Goal: Task Accomplishment & Management: Manage account settings

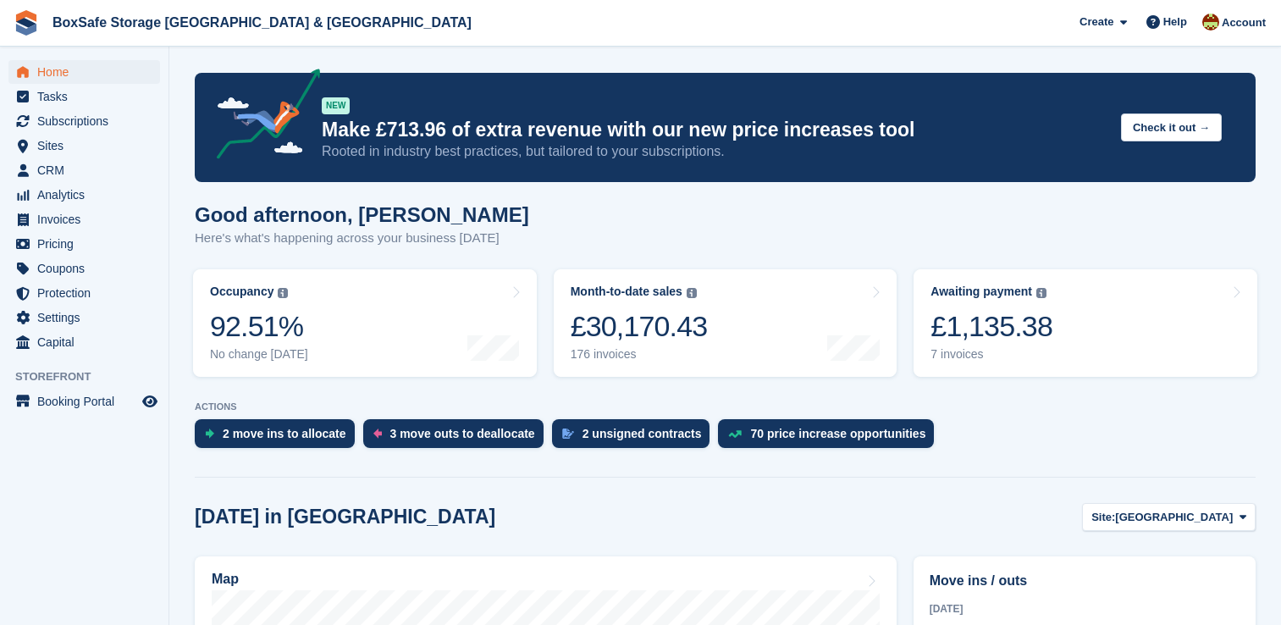
scroll to position [398, 0]
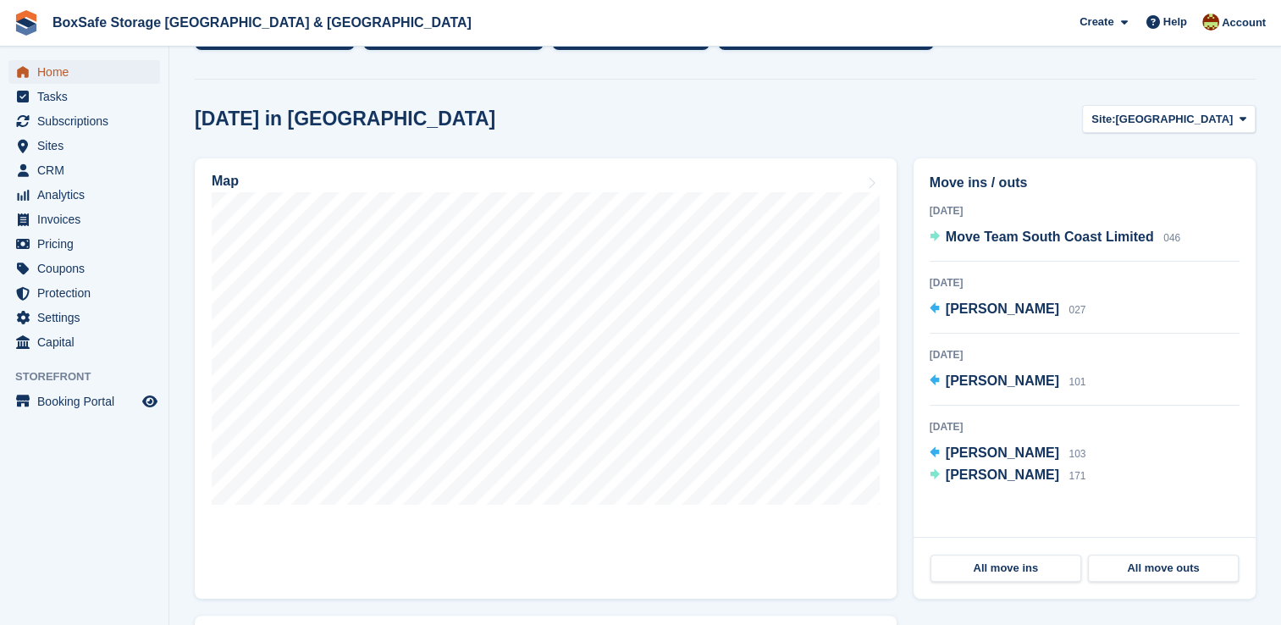
click at [99, 72] on span "Home" at bounding box center [88, 72] width 102 height 24
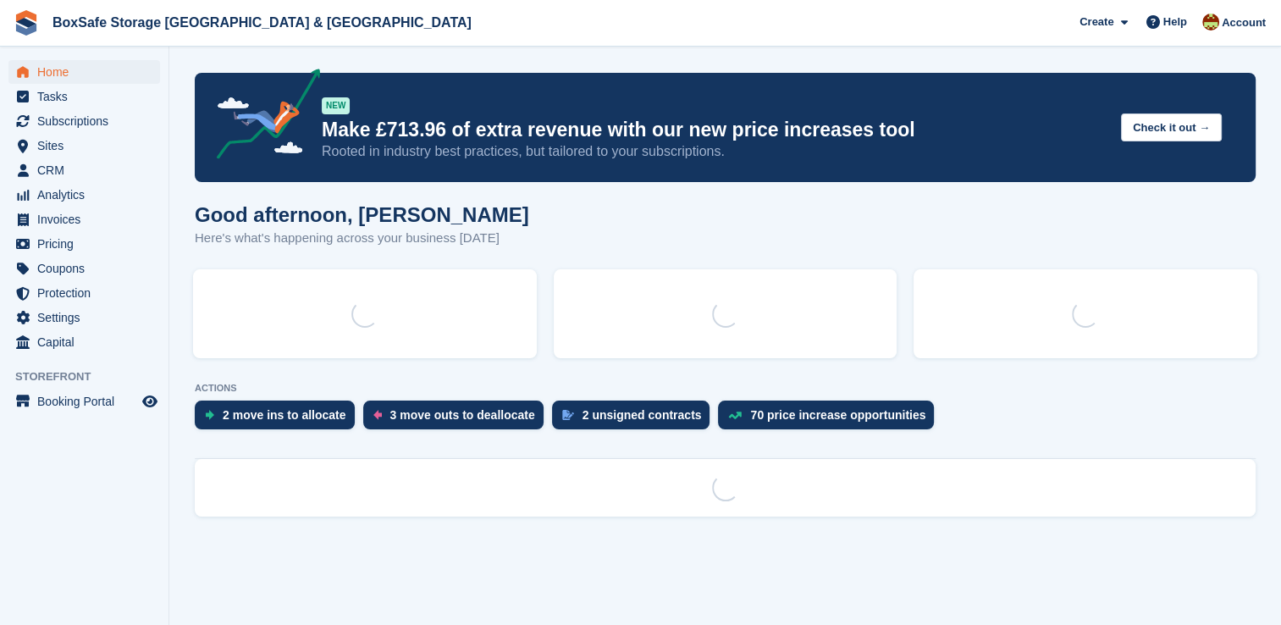
scroll to position [0, 0]
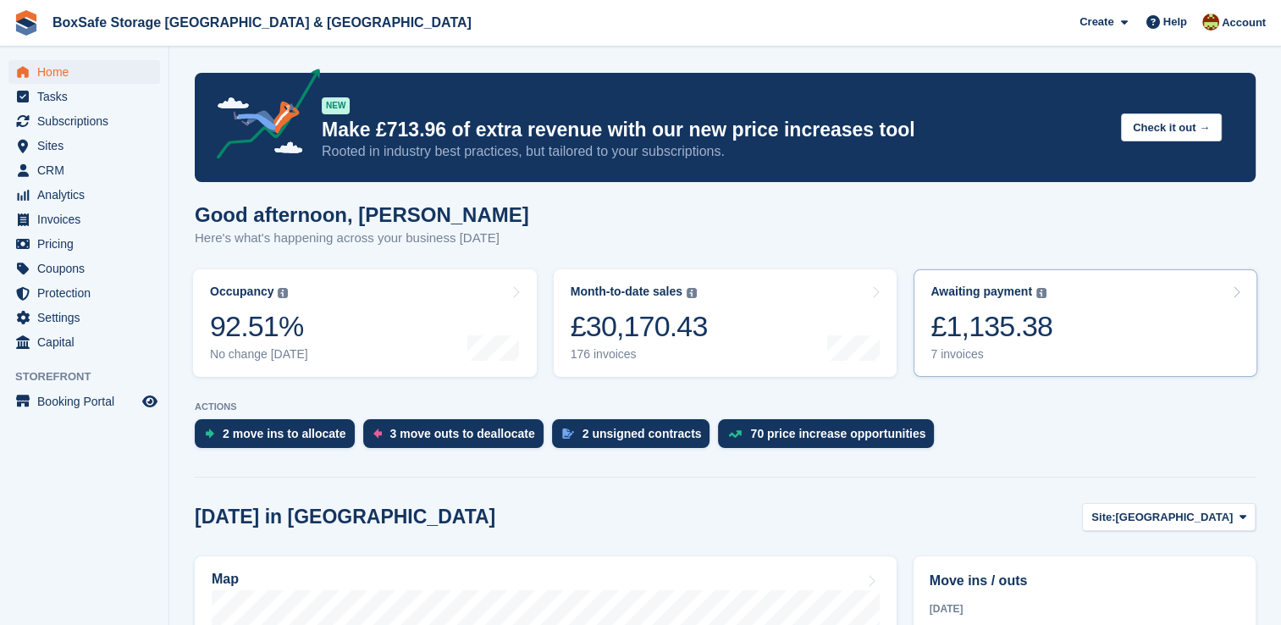
click at [1039, 344] on div "£1,135.38" at bounding box center [991, 326] width 122 height 35
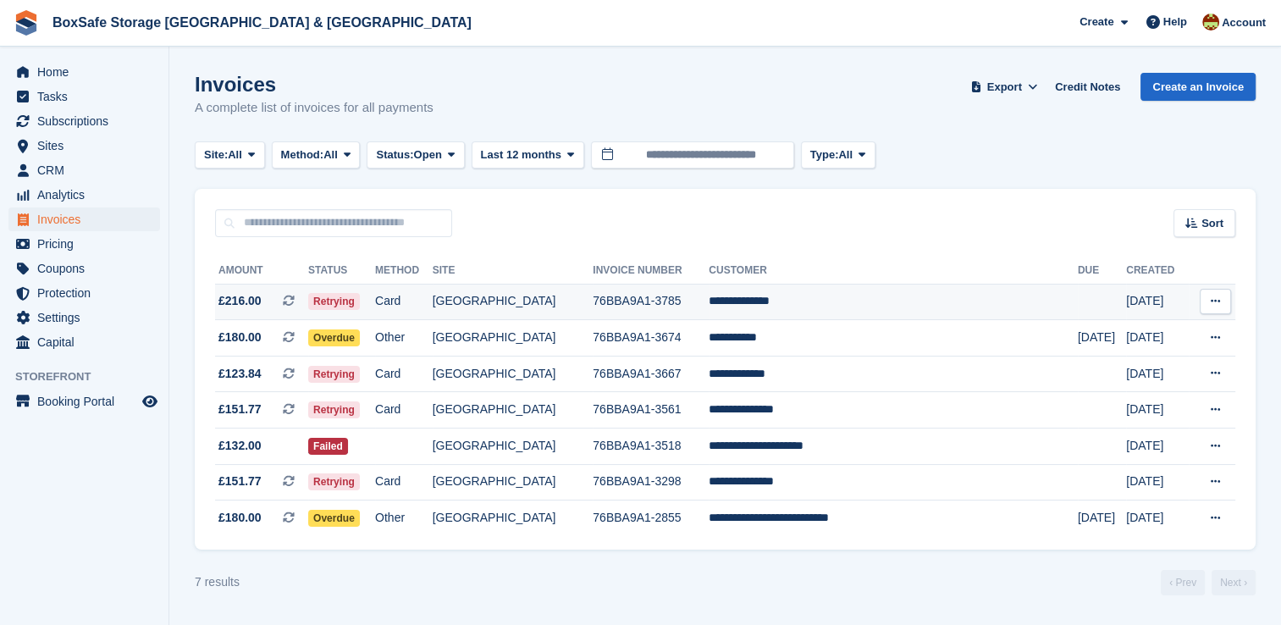
click at [779, 306] on td "**********" at bounding box center [893, 302] width 369 height 36
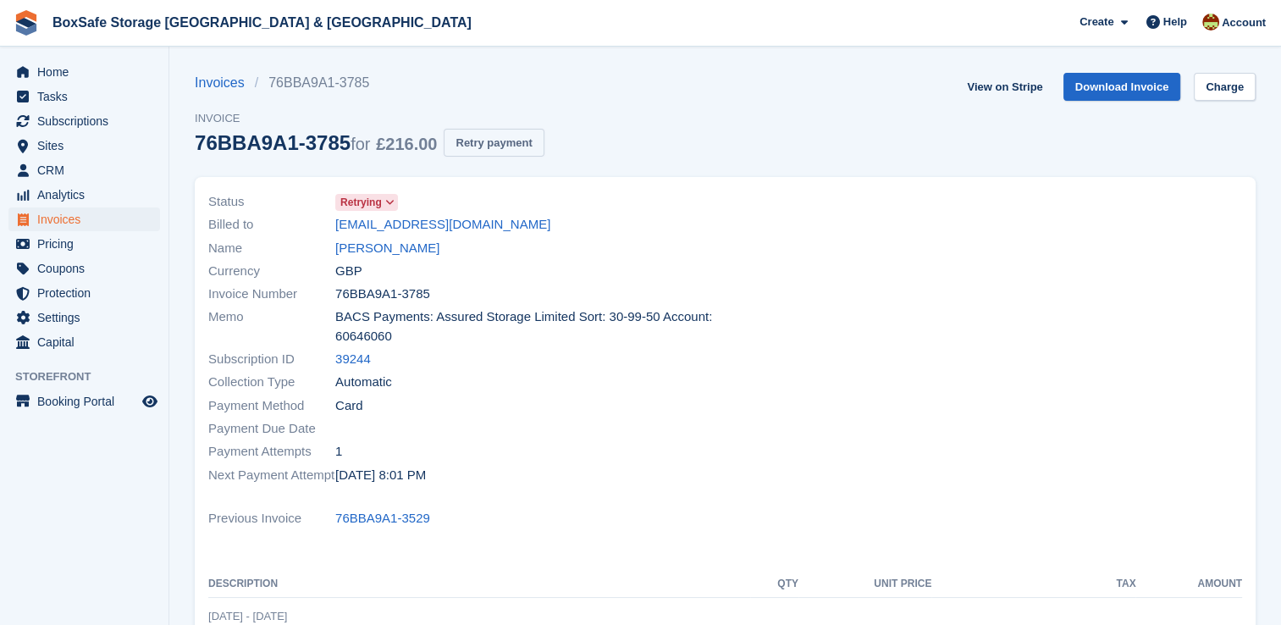
click at [509, 137] on button "Retry payment" at bounding box center [494, 143] width 100 height 28
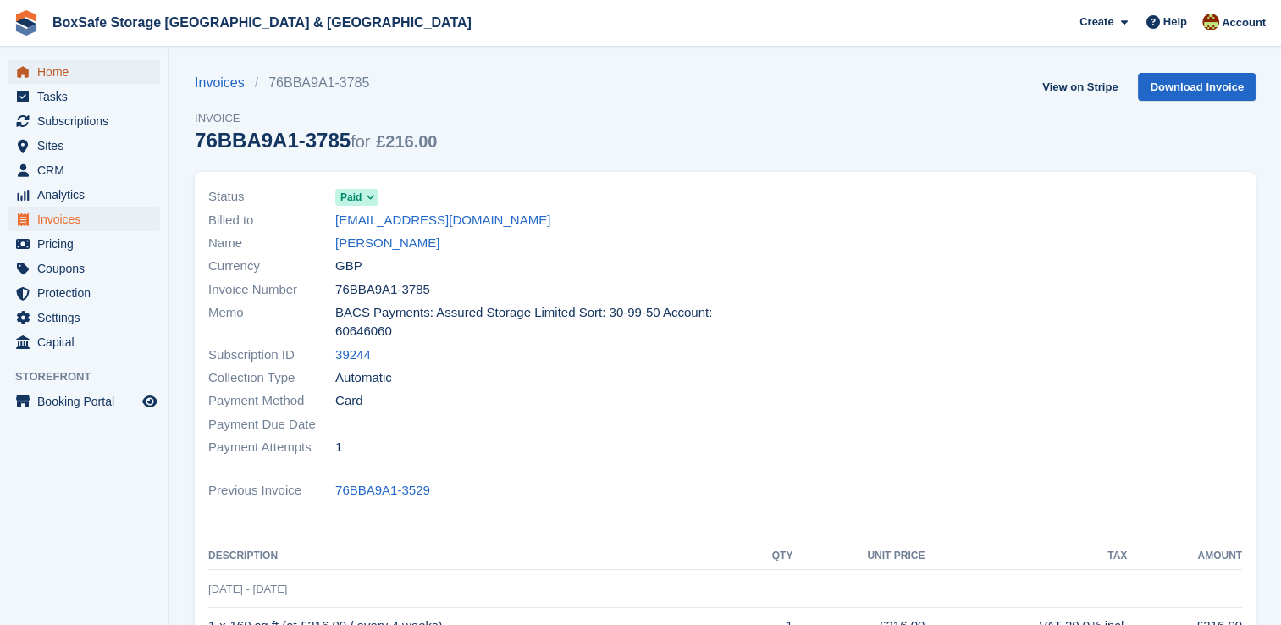
click at [89, 79] on span "Home" at bounding box center [88, 72] width 102 height 24
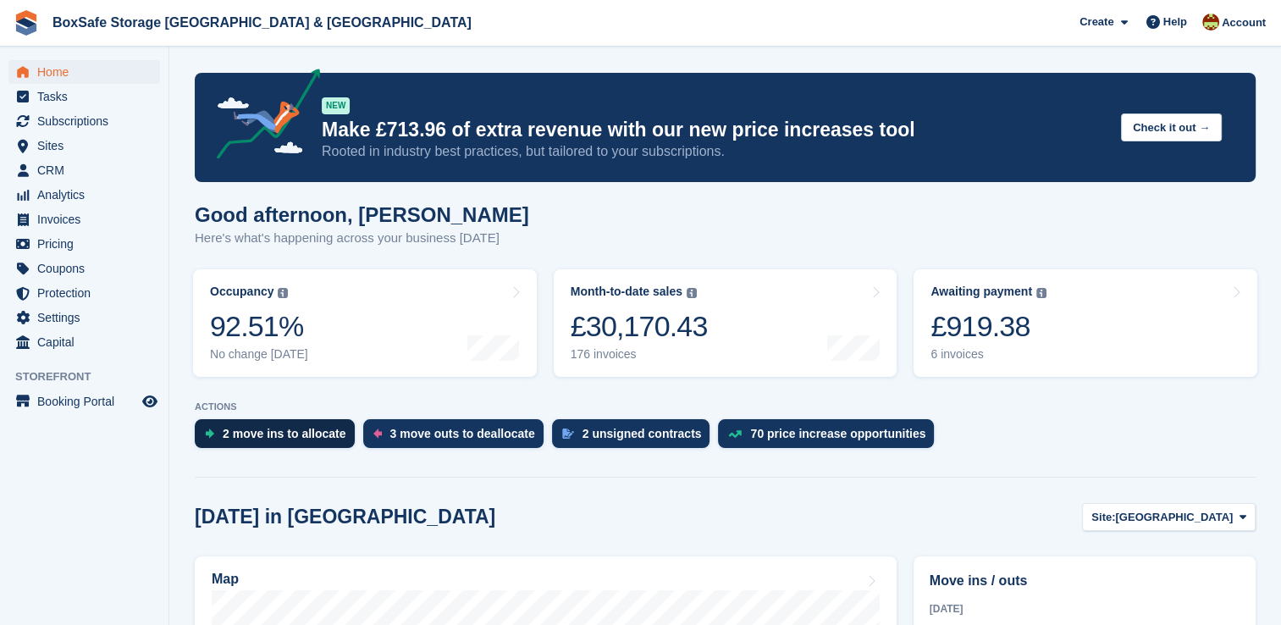
click at [295, 434] on div "2 move ins to allocate" at bounding box center [285, 434] width 124 height 14
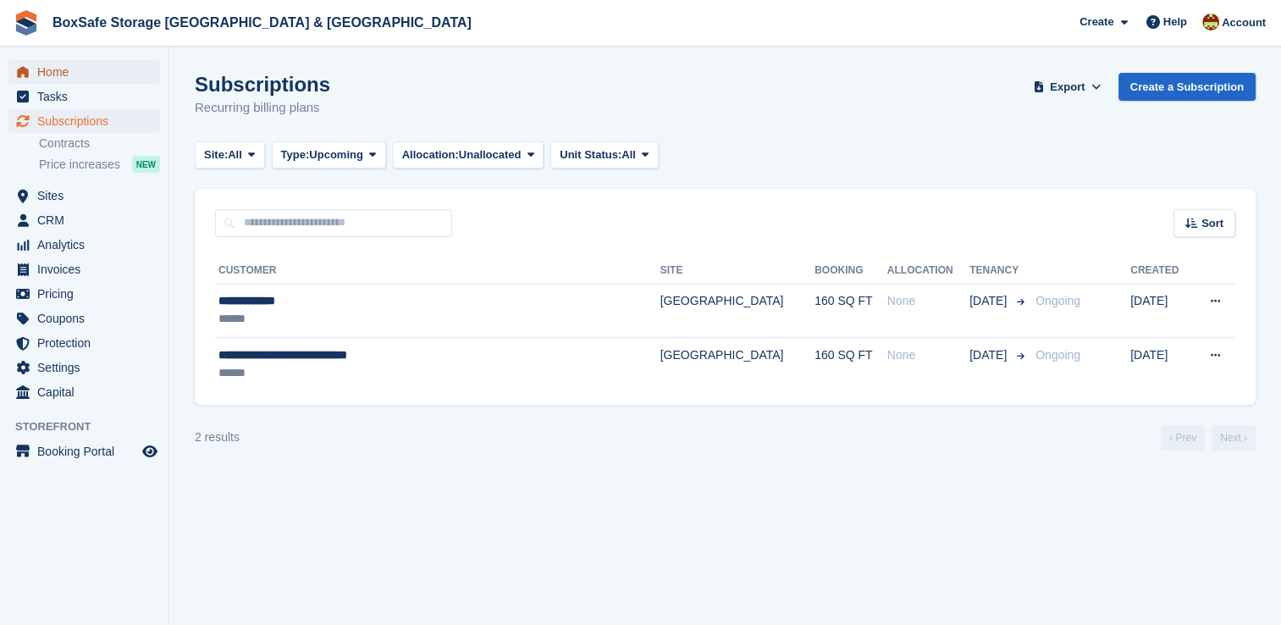
click at [31, 77] on span "menu" at bounding box center [23, 72] width 20 height 20
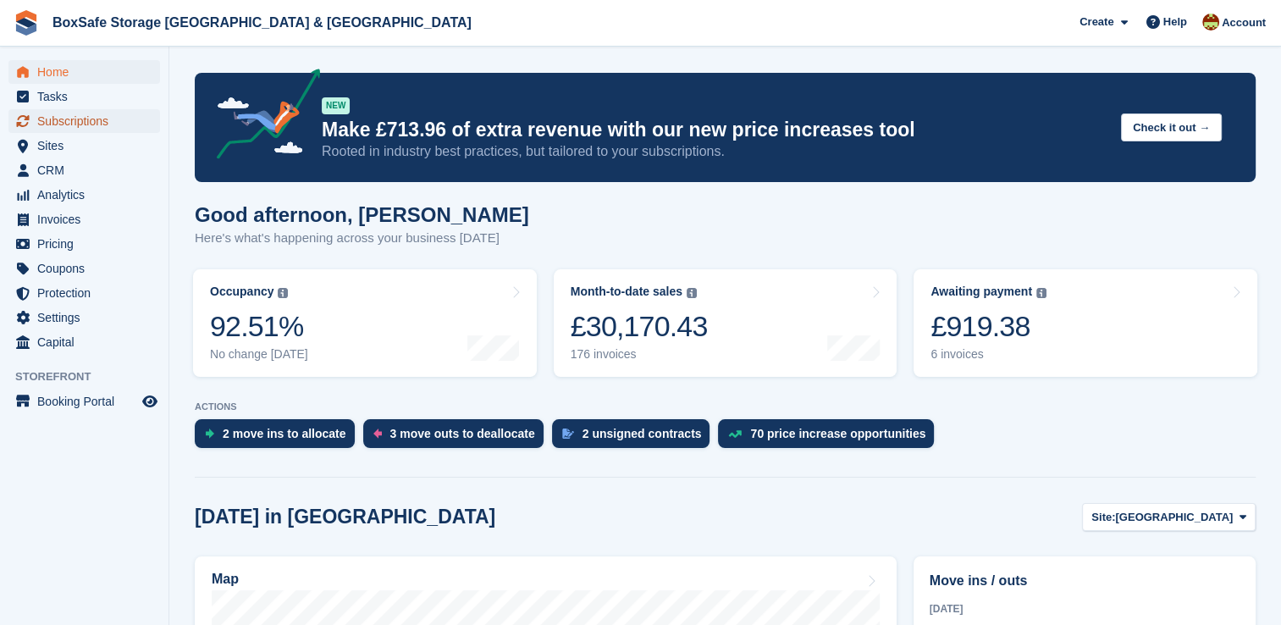
click at [75, 129] on span "Subscriptions" at bounding box center [88, 121] width 102 height 24
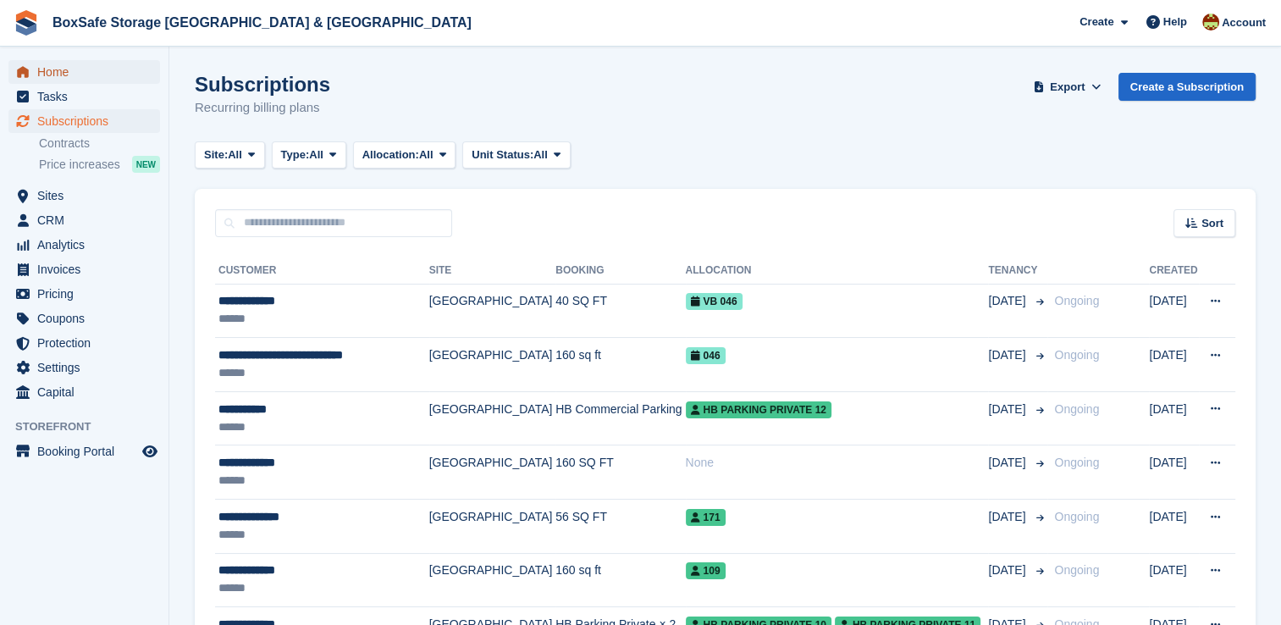
click at [80, 67] on span "Home" at bounding box center [88, 72] width 102 height 24
